Goal: Task Accomplishment & Management: Manage account settings

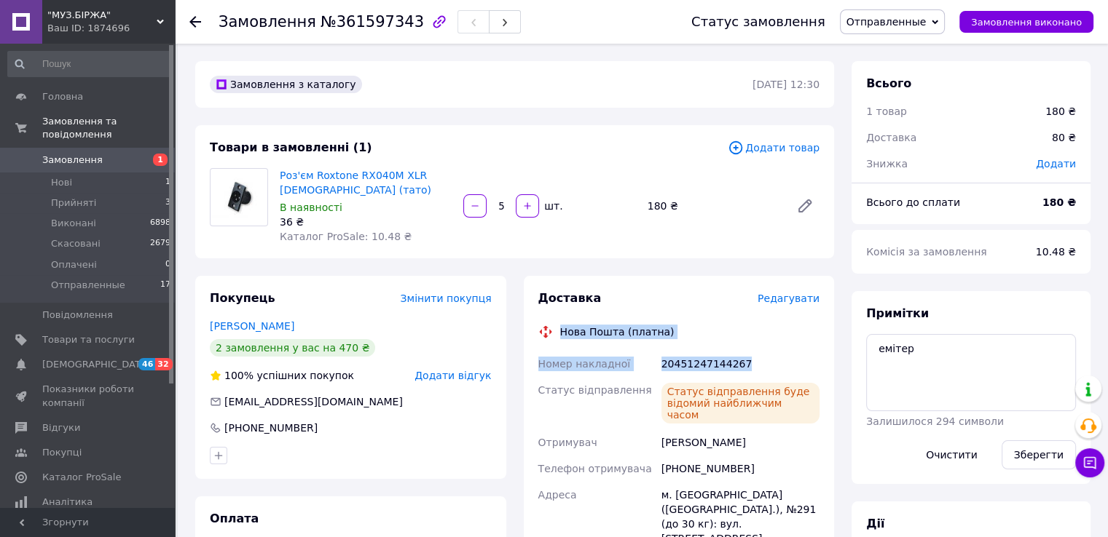
drag, startPoint x: 725, startPoint y: 363, endPoint x: 560, endPoint y: 330, distance: 168.0
click at [560, 330] on div "Доставка Редагувати Нова Пошта (платна) Номер накладної 20451247144267 Статус в…" at bounding box center [679, 454] width 282 height 326
copy div "Нова Пошта (платна) Номер накладної 20451247144267"
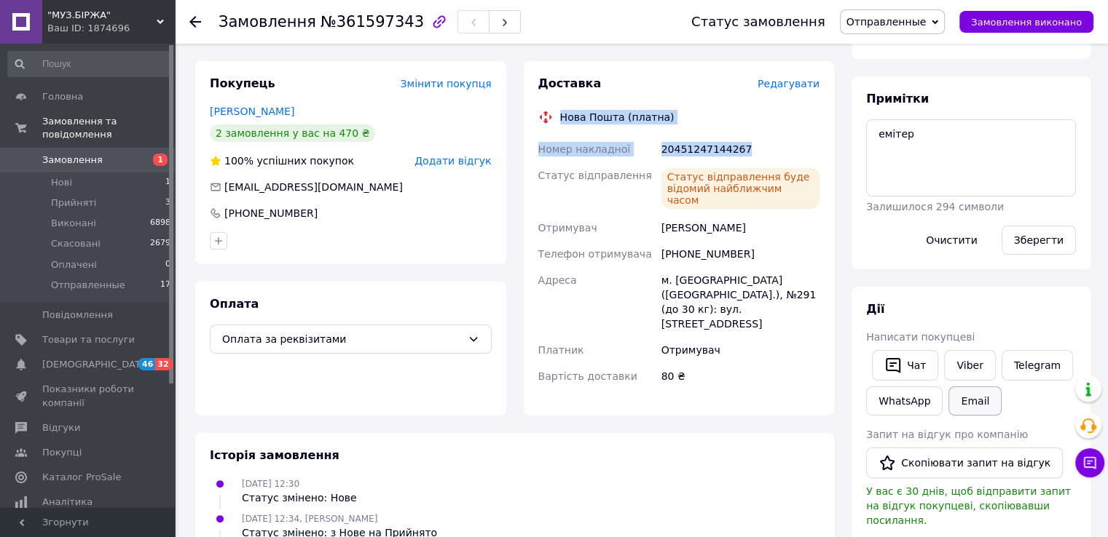
scroll to position [218, 0]
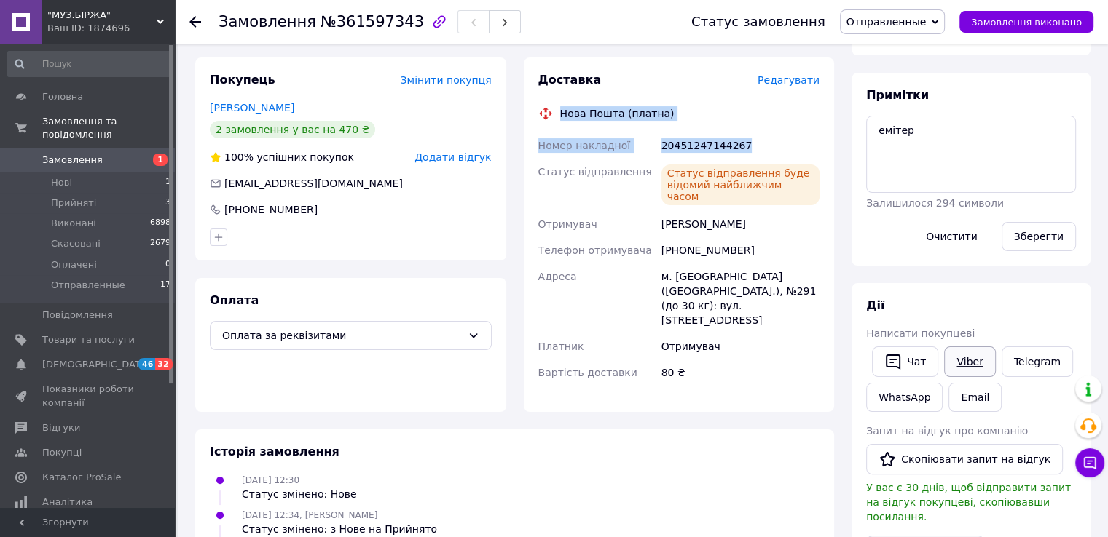
click at [970, 358] on link "Viber" at bounding box center [969, 362] width 51 height 31
click at [197, 19] on icon at bounding box center [195, 22] width 12 height 12
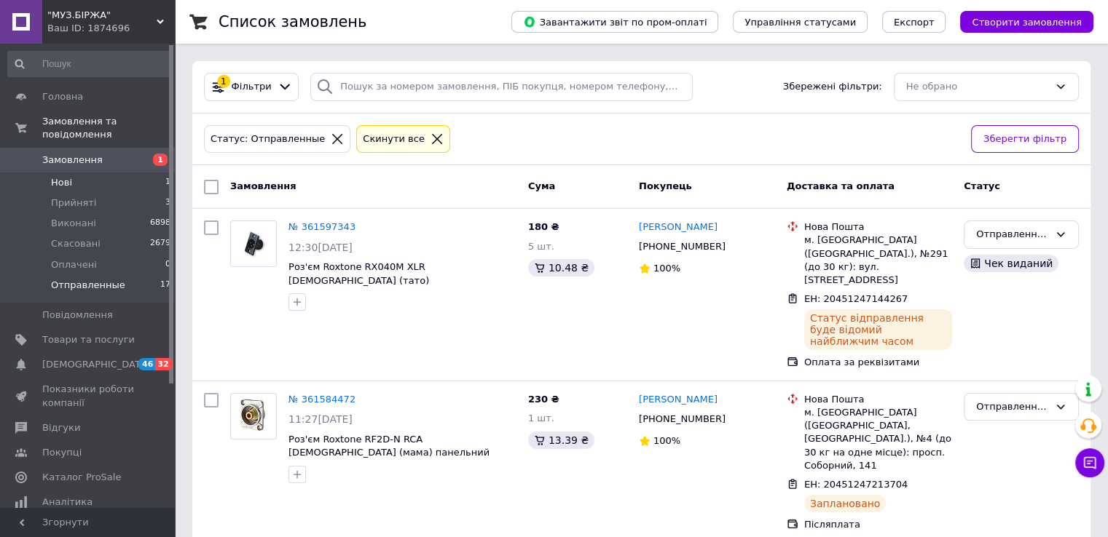
click at [82, 173] on li "Нові 1" at bounding box center [89, 183] width 179 height 20
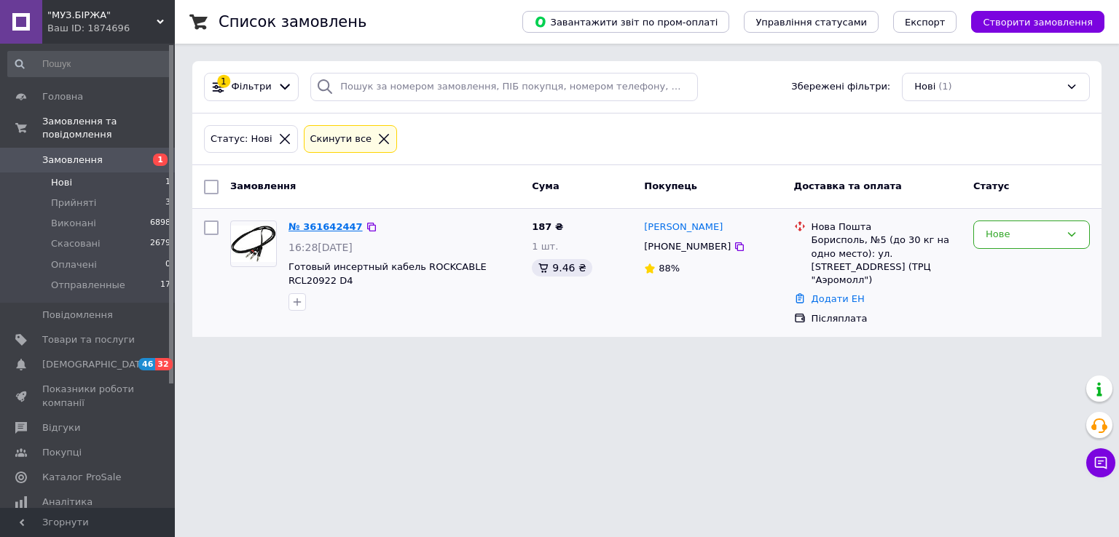
click at [323, 228] on link "№ 361642447" at bounding box center [325, 226] width 74 height 11
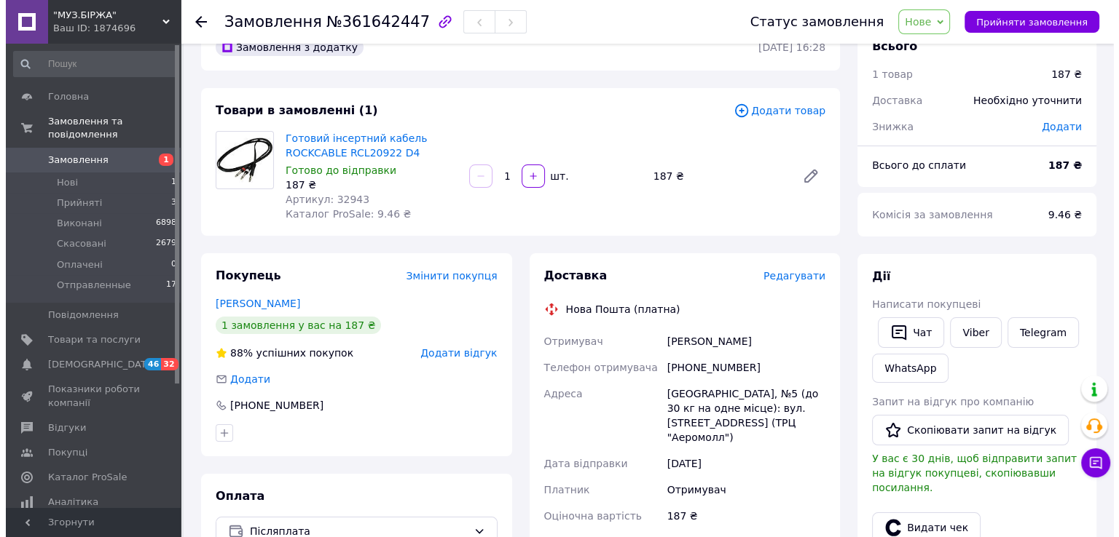
scroll to position [73, 0]
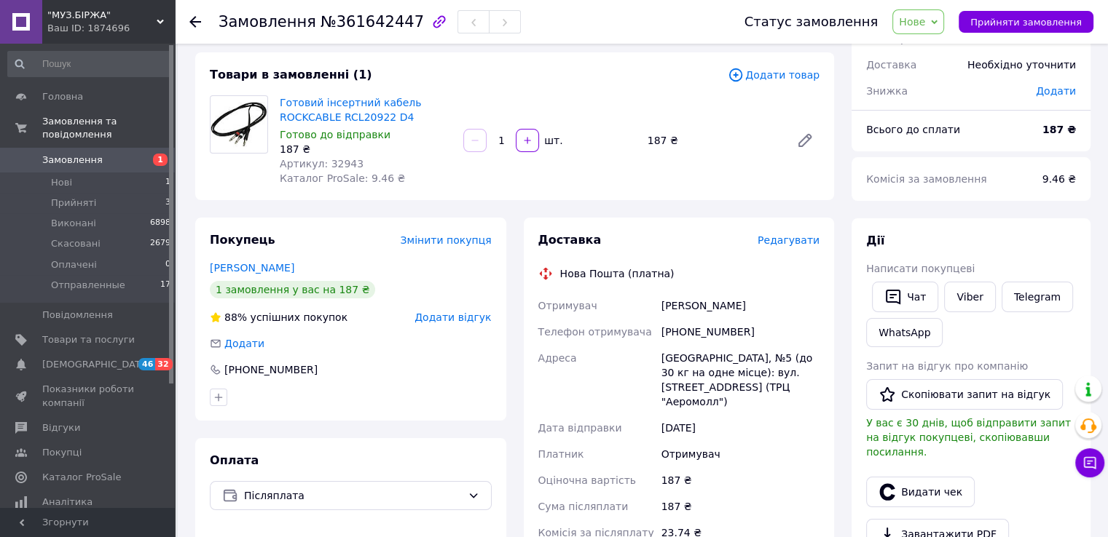
click at [925, 24] on span "Нове" at bounding box center [912, 22] width 26 height 12
click at [931, 48] on li "Прийнято" at bounding box center [937, 51] width 89 height 22
click at [789, 242] on span "Редагувати" at bounding box center [788, 241] width 62 height 12
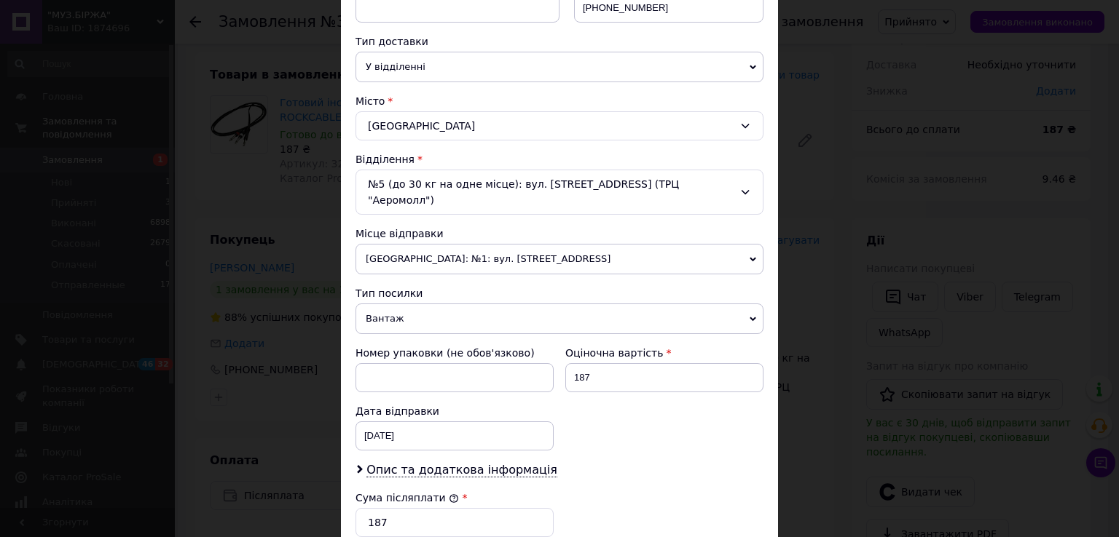
scroll to position [364, 0]
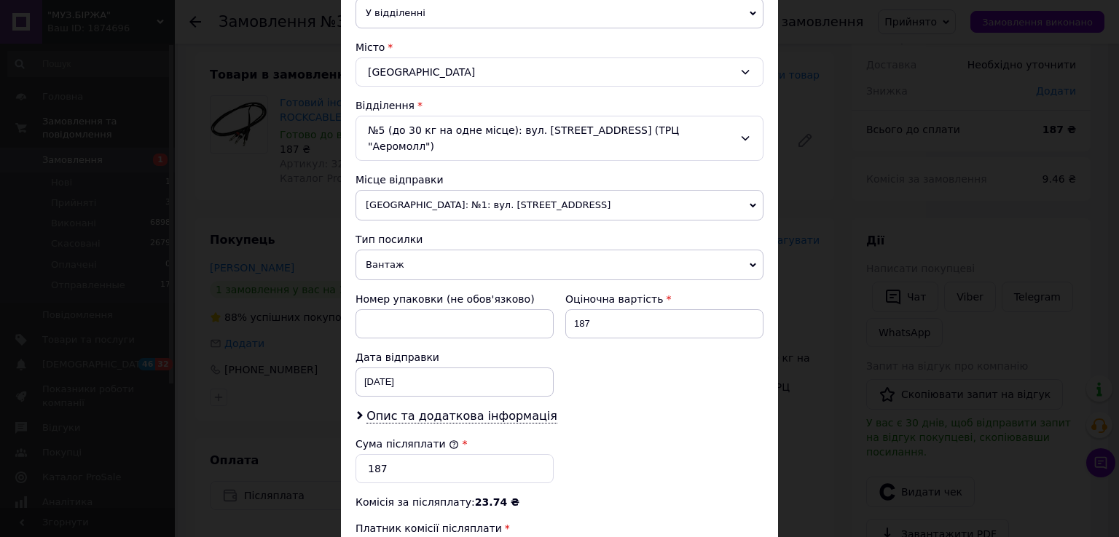
click at [423, 250] on span "Вантаж" at bounding box center [559, 265] width 408 height 31
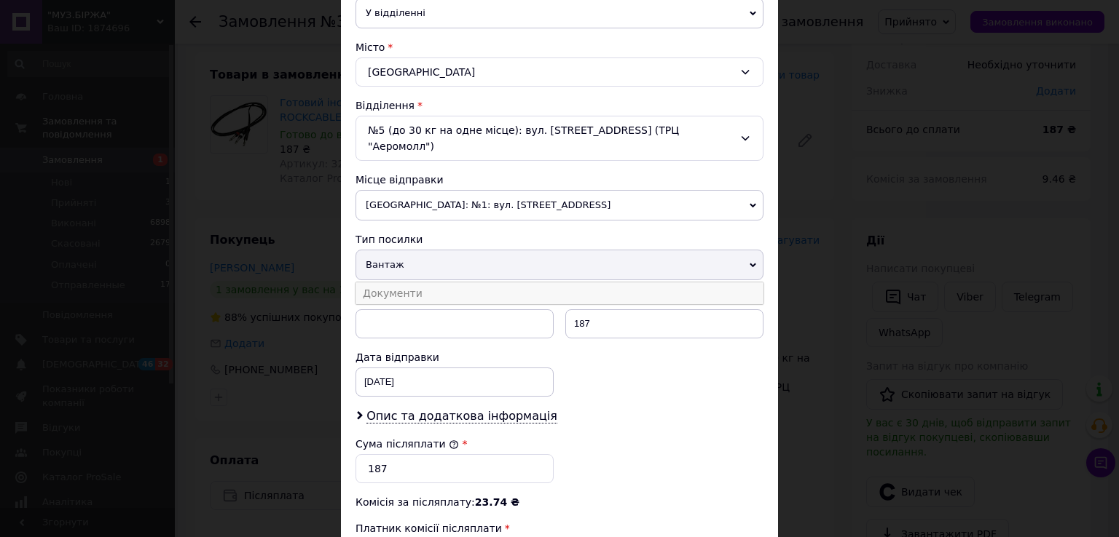
click at [417, 283] on li "Документи" at bounding box center [559, 294] width 408 height 22
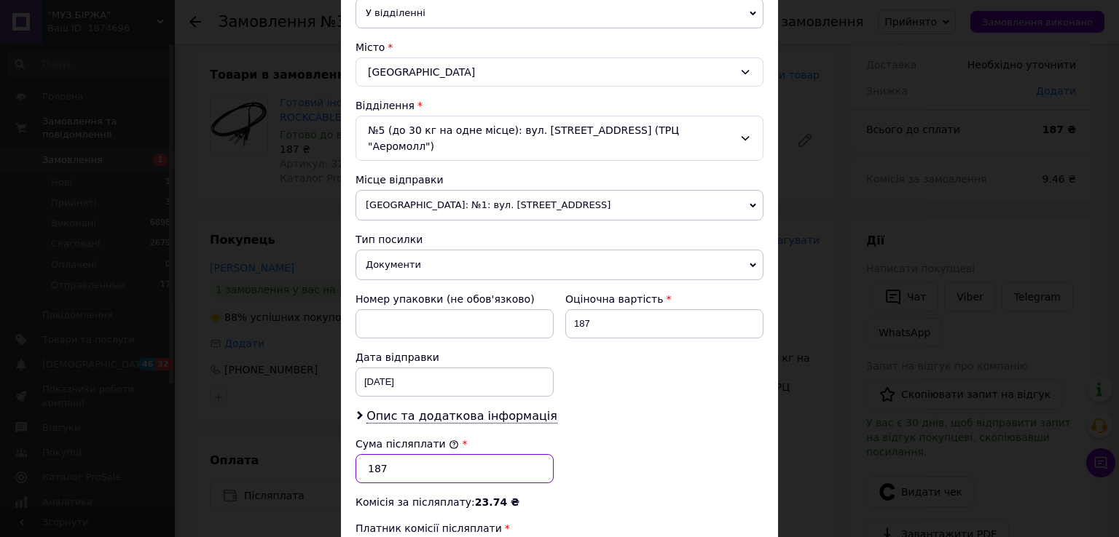
click at [394, 454] on input "187" at bounding box center [454, 468] width 198 height 29
type input "1"
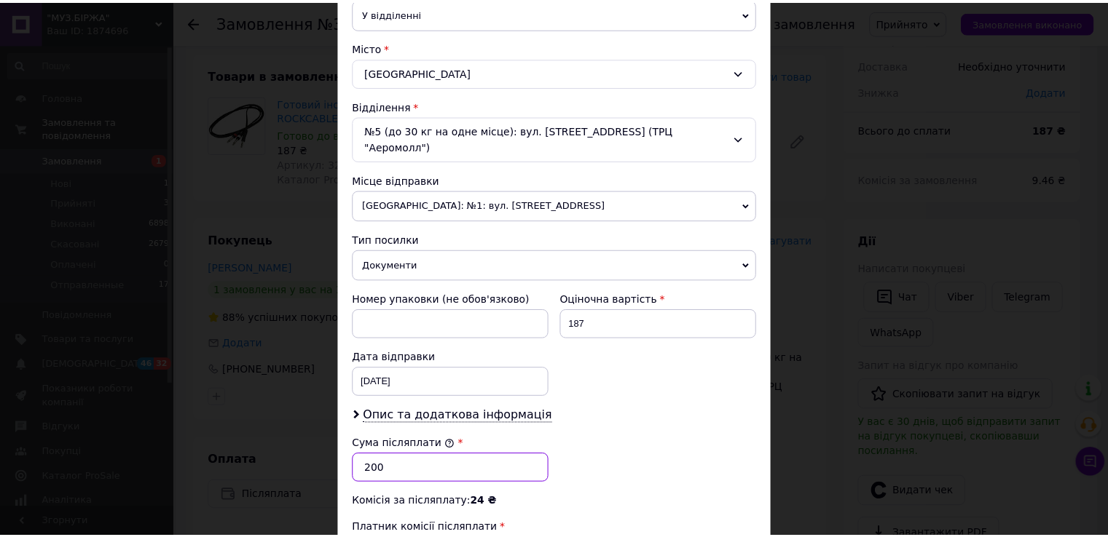
scroll to position [584, 0]
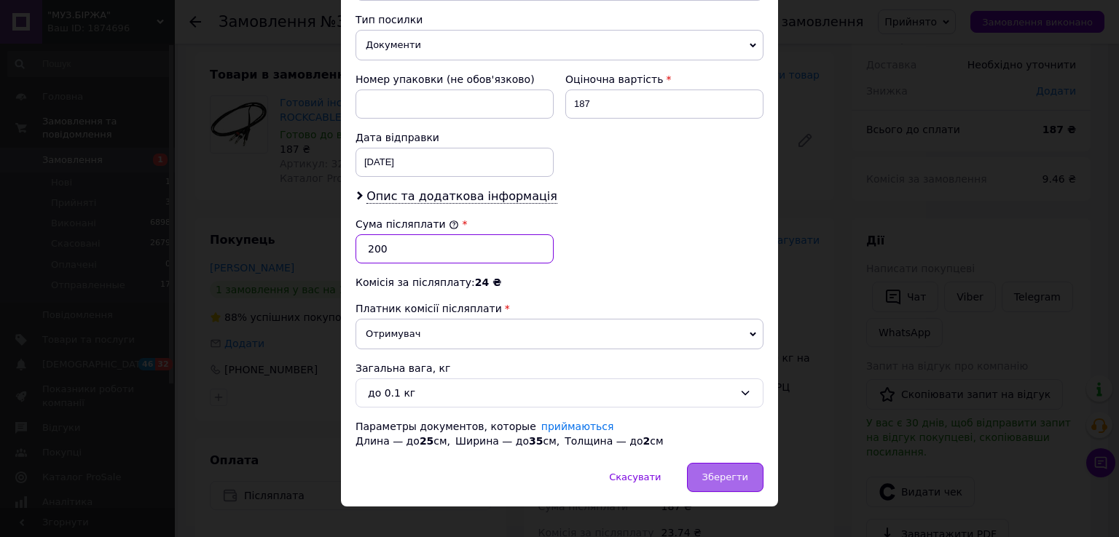
type input "200"
click at [704, 465] on div "Зберегти" at bounding box center [725, 477] width 76 height 29
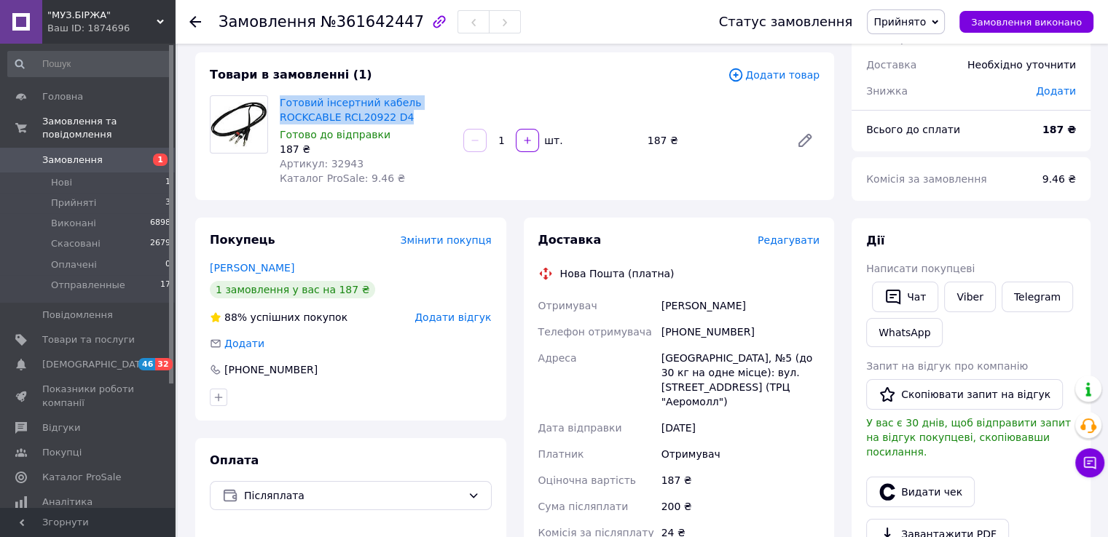
drag, startPoint x: 408, startPoint y: 122, endPoint x: 277, endPoint y: 107, distance: 131.9
click at [277, 107] on div "Готовий інсертний кабель ROCKCABLE RCL20922 D4 Готово до відправки 187 ₴ Артику…" at bounding box center [366, 140] width 184 height 96
copy link "Готовий інсертний кабель ROCKCABLE RCL20922 D4"
drag, startPoint x: 355, startPoint y: 167, endPoint x: 322, endPoint y: 166, distance: 33.5
click at [322, 166] on div "Артикул: 32943" at bounding box center [366, 164] width 172 height 15
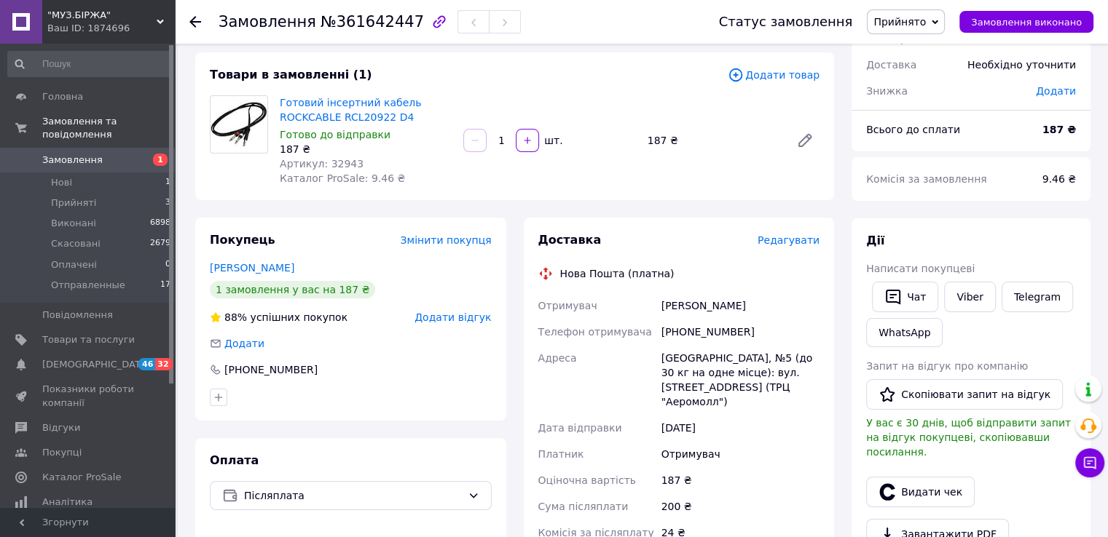
drag, startPoint x: 320, startPoint y: 164, endPoint x: 367, endPoint y: 152, distance: 48.0
click at [367, 152] on div "187 ₴" at bounding box center [366, 149] width 172 height 15
drag, startPoint x: 345, startPoint y: 165, endPoint x: 323, endPoint y: 170, distance: 22.4
click at [323, 170] on div "Готовий інсертний кабель ROCKCABLE RCL20922 D4 Готово до відправки 187 ₴ Артику…" at bounding box center [366, 140] width 184 height 96
copy span "32943"
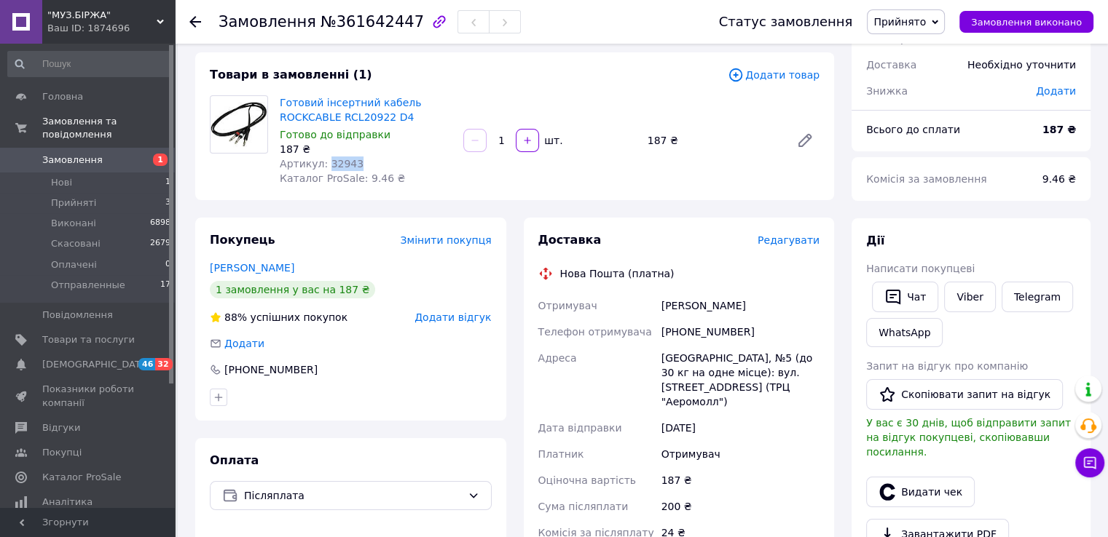
copy span "32943"
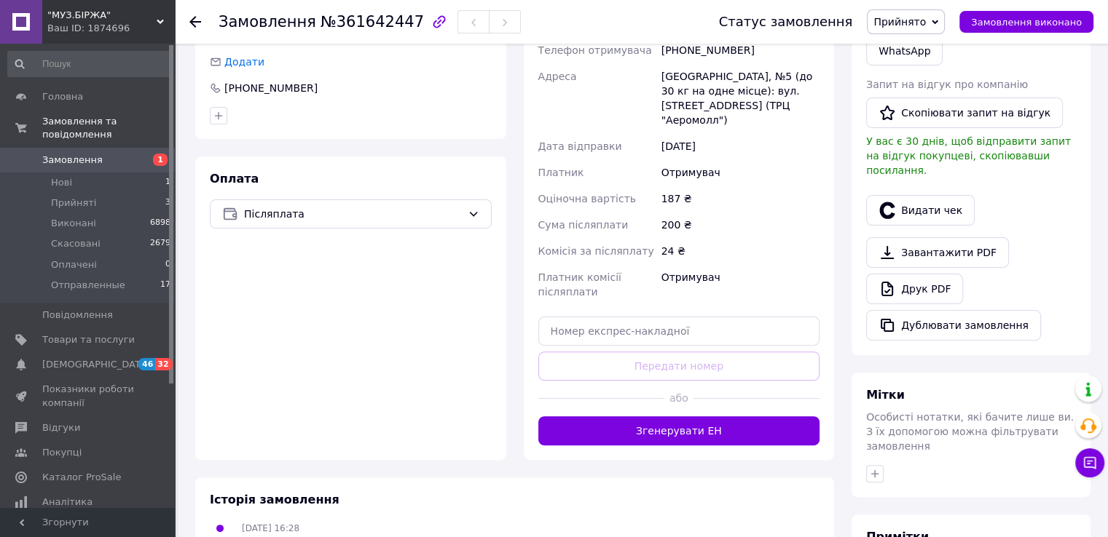
scroll to position [364, 0]
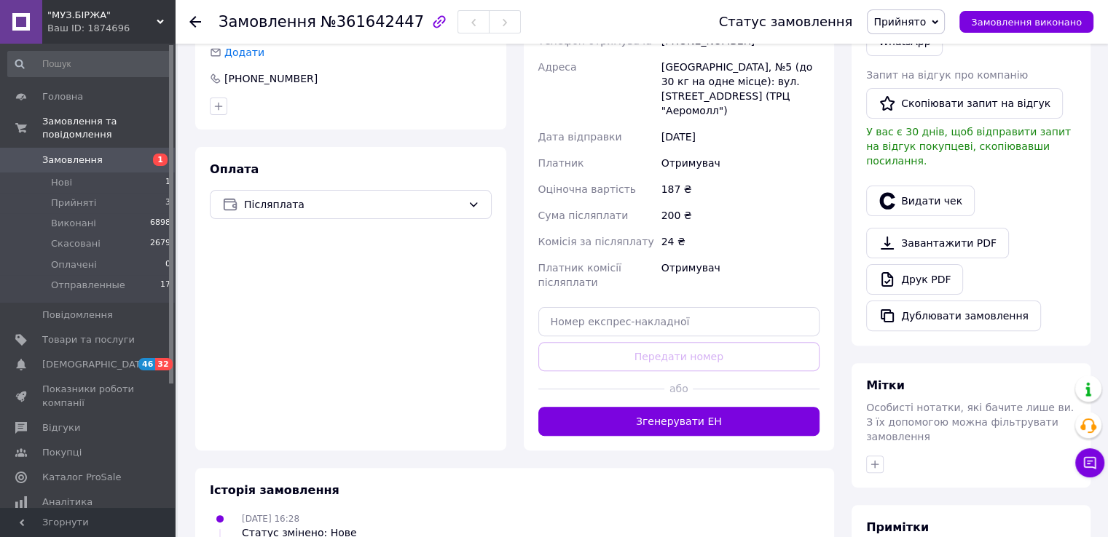
click at [726, 407] on button "Згенерувати ЕН" at bounding box center [679, 421] width 282 height 29
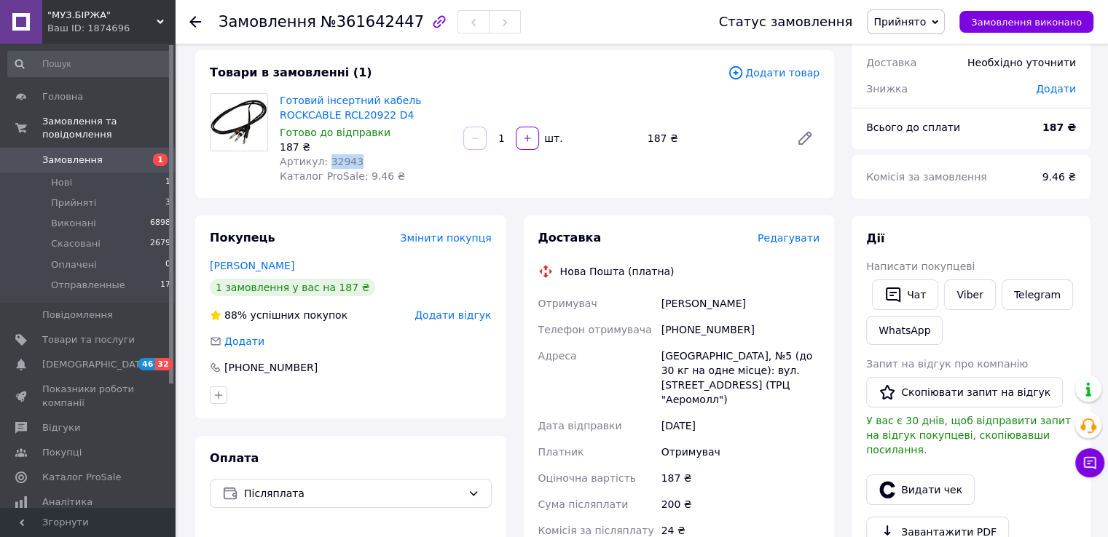
scroll to position [73, 0]
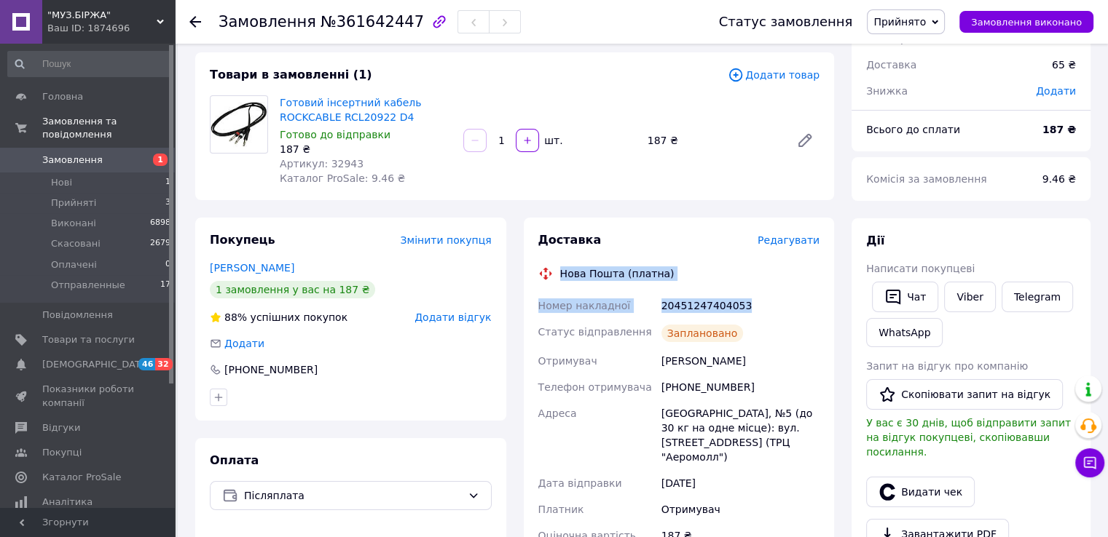
drag, startPoint x: 743, startPoint y: 305, endPoint x: 556, endPoint y: 277, distance: 189.3
click at [556, 277] on div "Доставка Редагувати Нова Пошта (платна) Номер накладної 20451247404053 Статус в…" at bounding box center [679, 470] width 282 height 477
copy div "Нова Пошта (платна) Номер накладної 20451247404053"
click at [971, 296] on link "Viber" at bounding box center [969, 297] width 51 height 31
click at [926, 20] on span "Прийнято" at bounding box center [899, 22] width 52 height 12
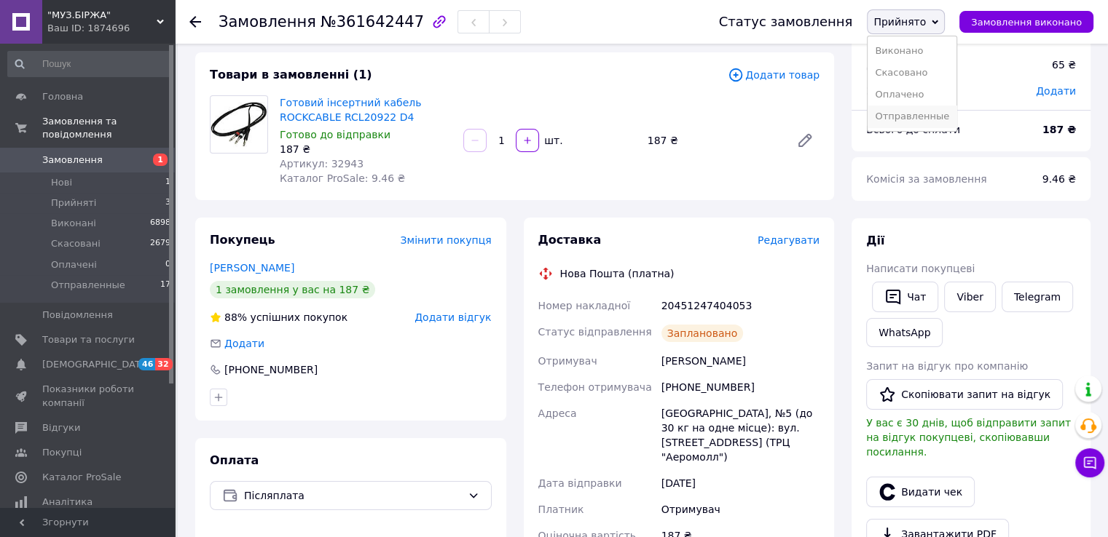
click at [918, 112] on li "Отправленные" at bounding box center [911, 117] width 89 height 22
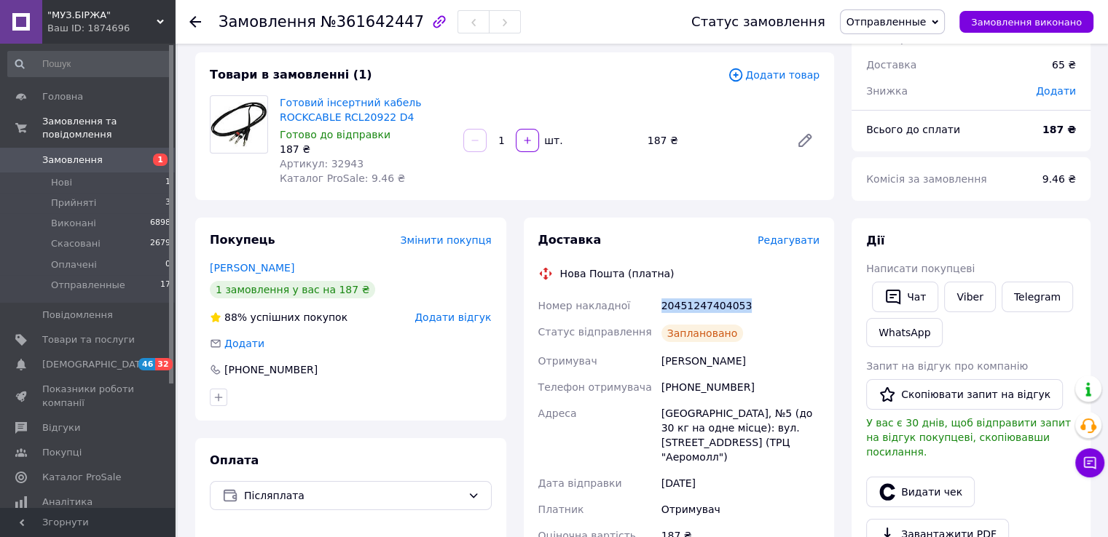
drag, startPoint x: 740, startPoint y: 303, endPoint x: 658, endPoint y: 306, distance: 82.3
click at [658, 306] on div "20451247404053" at bounding box center [740, 306] width 164 height 26
copy div "20451247404053"
click at [195, 18] on icon at bounding box center [195, 22] width 12 height 12
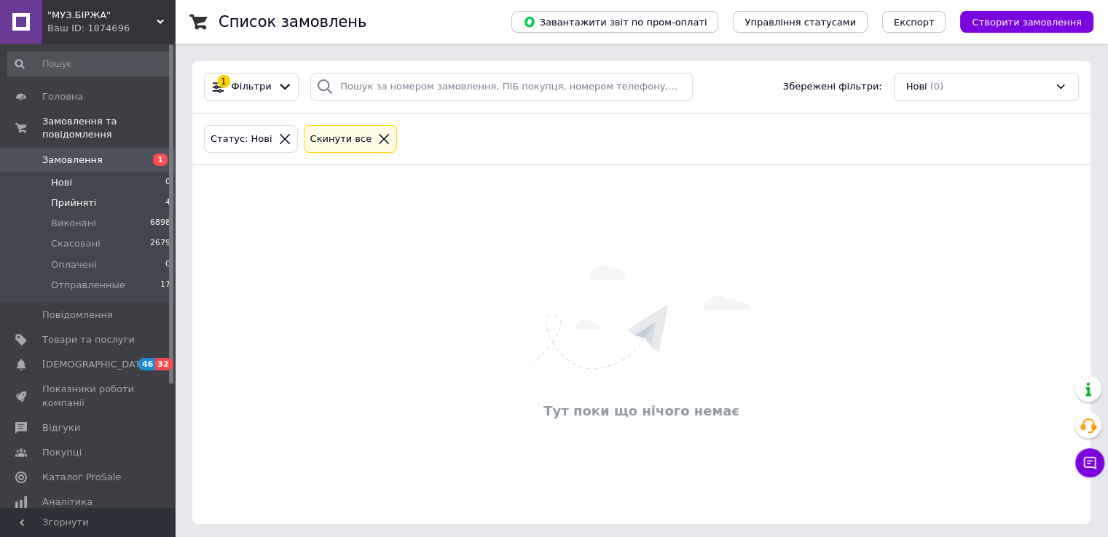
click at [94, 193] on li "Прийняті 4" at bounding box center [89, 203] width 179 height 20
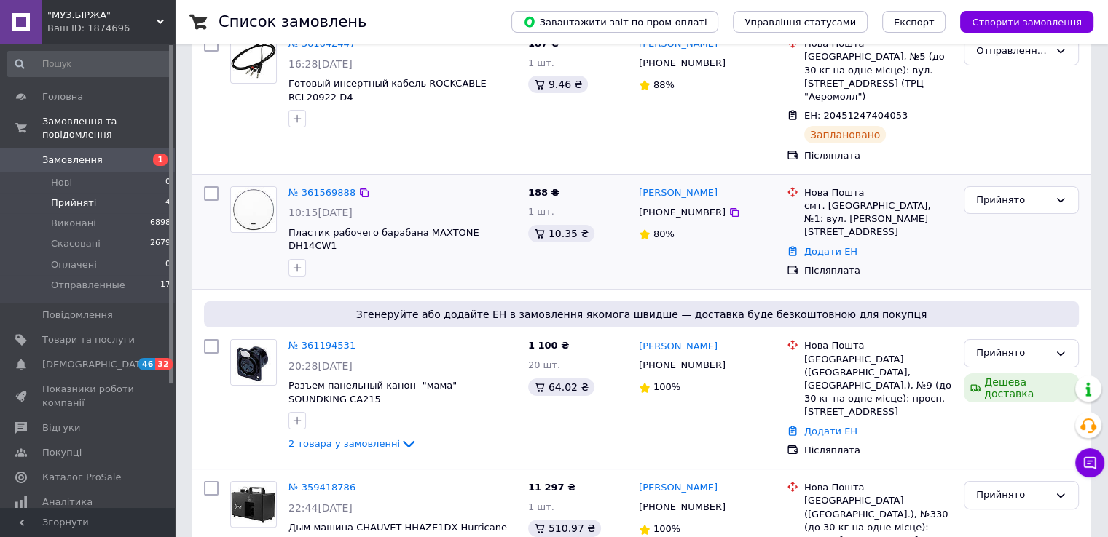
scroll to position [216, 0]
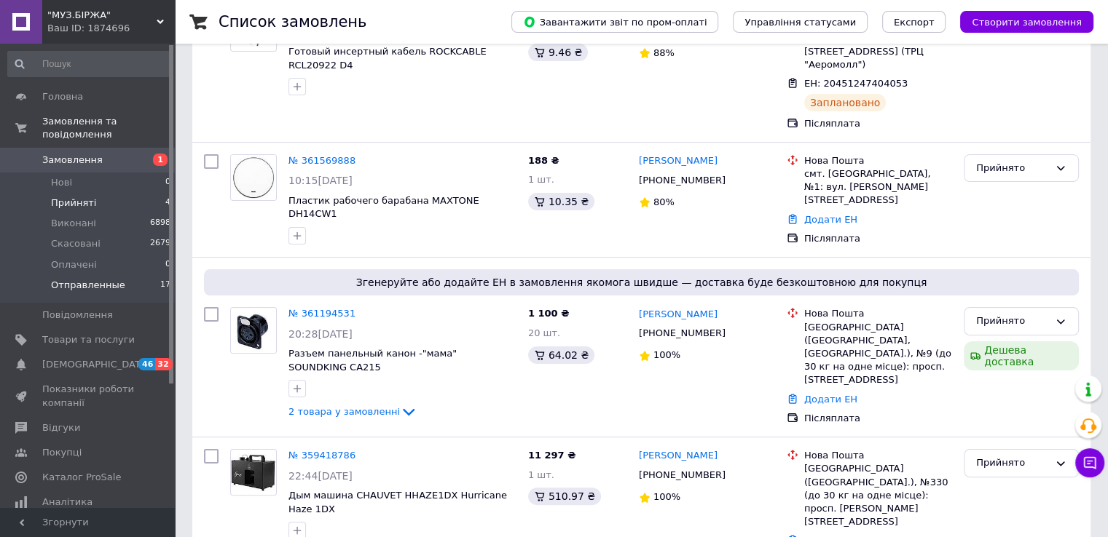
click at [95, 279] on span "Отправленные" at bounding box center [88, 285] width 74 height 13
